Goal: Information Seeking & Learning: Learn about a topic

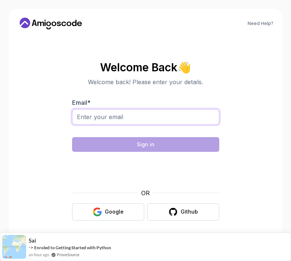
type input "M"
type input "[EMAIL_ADDRESS][DOMAIN_NAME]"
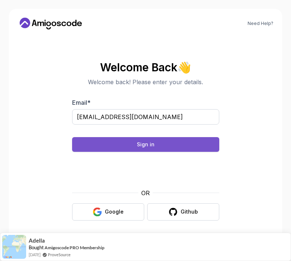
click at [152, 143] on div "Sign in" at bounding box center [146, 144] width 18 height 7
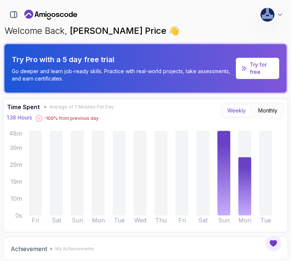
click at [165, 112] on div "Time Spent Average of 7 Minutes Per Day 1.36 Hours -100 % from previous day Wee…" at bounding box center [145, 111] width 277 height 19
click at [281, 17] on icon at bounding box center [279, 14] width 7 height 7
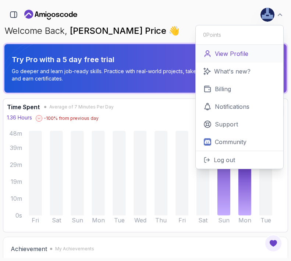
click at [253, 58] on link "View Profile" at bounding box center [238, 54] width 87 height 18
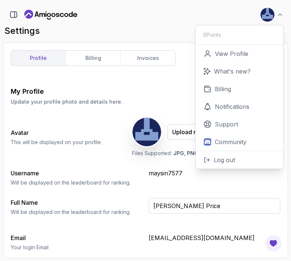
click at [110, 22] on div "settings 8 Points 1 Mason Price Student" at bounding box center [145, 31] width 285 height 18
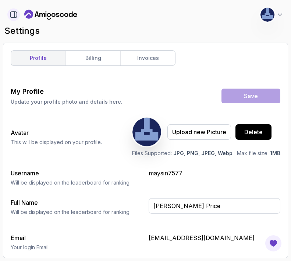
click at [13, 17] on icon "button" at bounding box center [14, 15] width 8 height 8
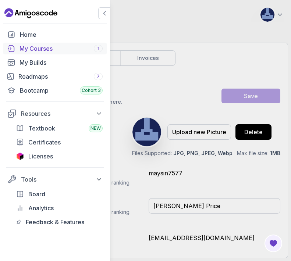
click at [42, 49] on div "My Courses 1" at bounding box center [60, 48] width 83 height 9
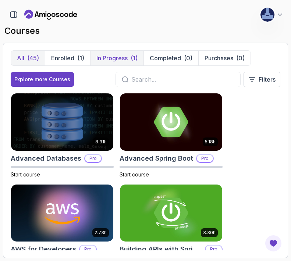
click at [109, 61] on p "In Progress" at bounding box center [111, 58] width 31 height 9
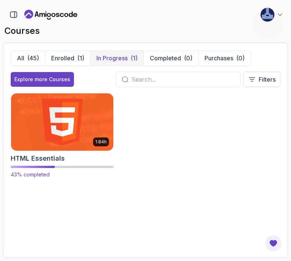
click at [73, 141] on img at bounding box center [61, 122] width 107 height 60
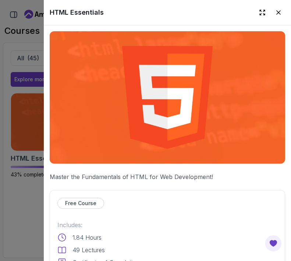
click at [188, 138] on img at bounding box center [167, 97] width 235 height 132
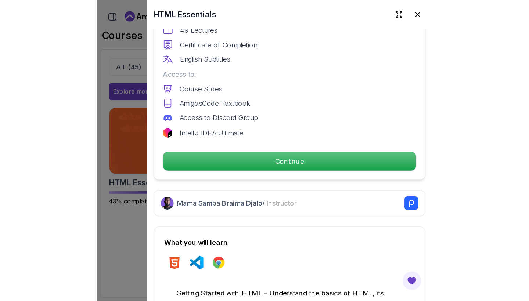
scroll to position [226, 0]
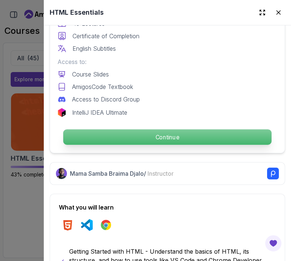
click at [184, 134] on p "Continue" at bounding box center [167, 136] width 208 height 15
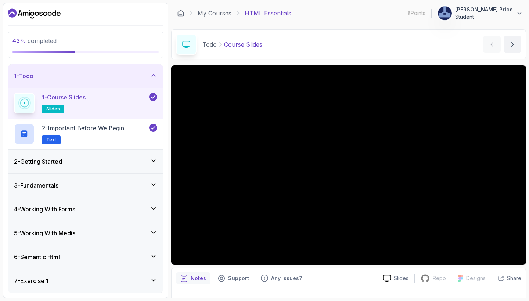
click at [151, 162] on icon at bounding box center [153, 160] width 7 height 7
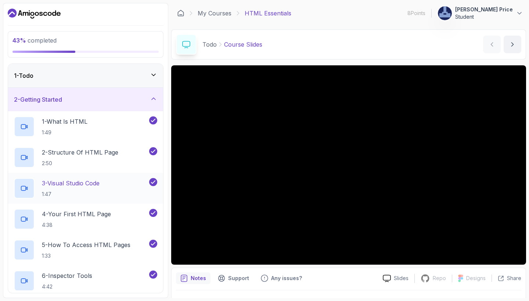
click at [100, 195] on p "1:47" at bounding box center [71, 194] width 58 height 7
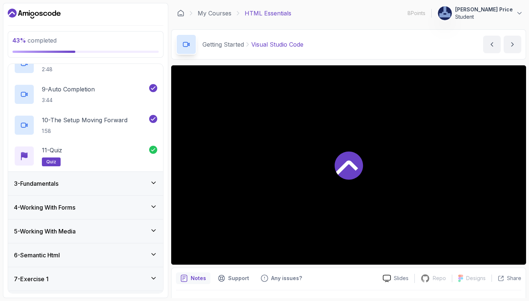
scroll to position [281, 0]
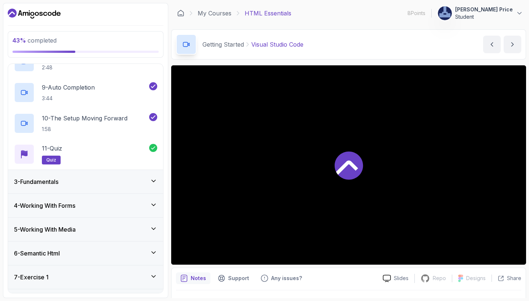
click at [121, 187] on div "3 - Fundamentals" at bounding box center [85, 182] width 155 height 24
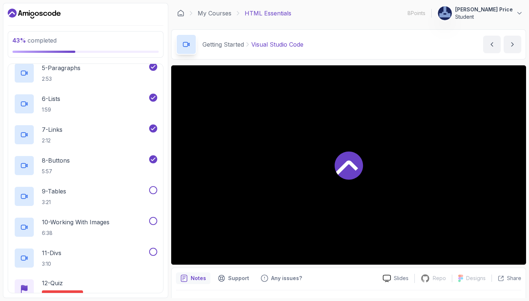
scroll to position [202, 0]
click at [119, 198] on div "9 - Tables 3:21" at bounding box center [81, 195] width 134 height 21
